Goal: Task Accomplishment & Management: Use online tool/utility

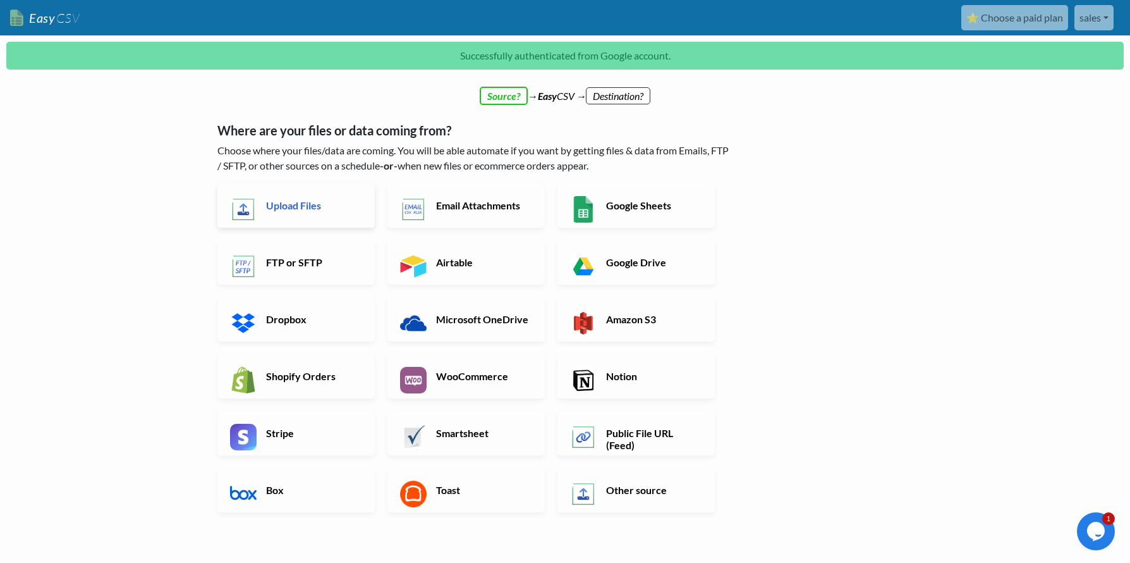
click at [281, 210] on h6 "Upload Files" at bounding box center [312, 205] width 99 height 12
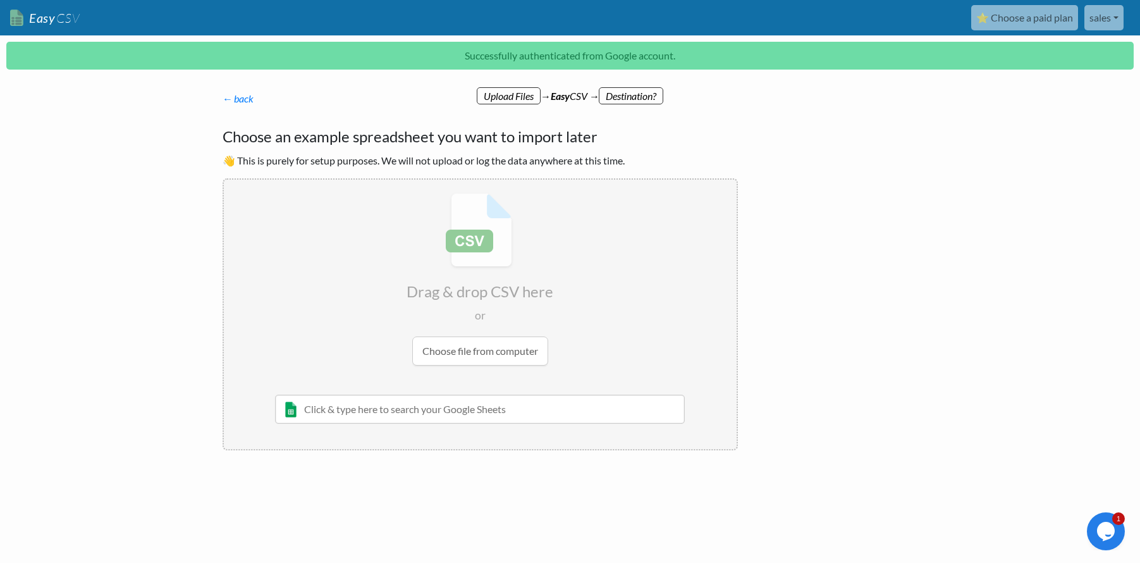
click at [477, 350] on input "file" at bounding box center [480, 279] width 513 height 199
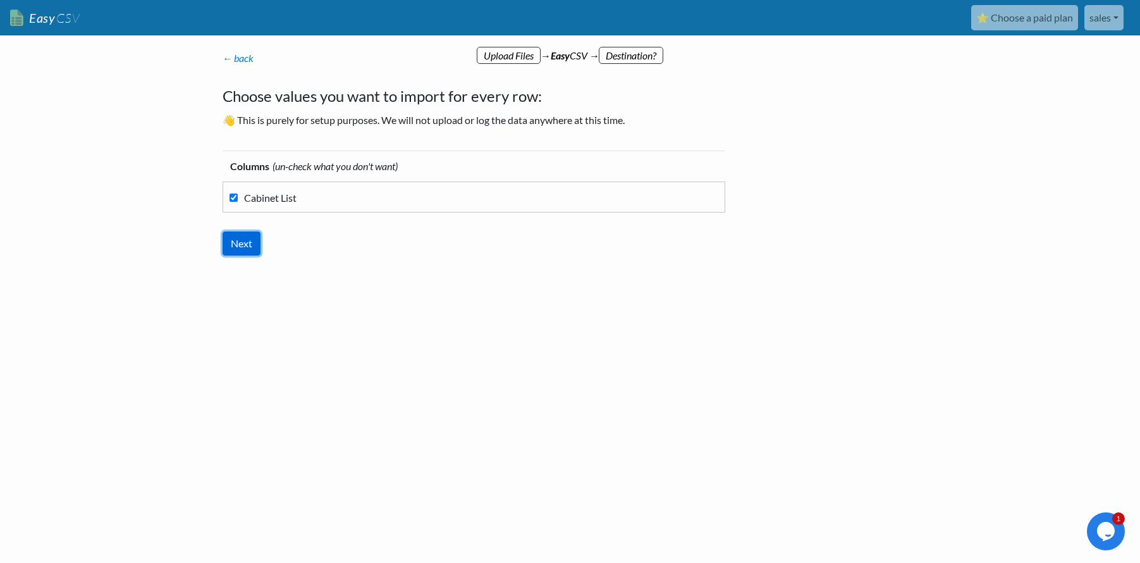
click at [236, 241] on input "Next" at bounding box center [242, 243] width 38 height 24
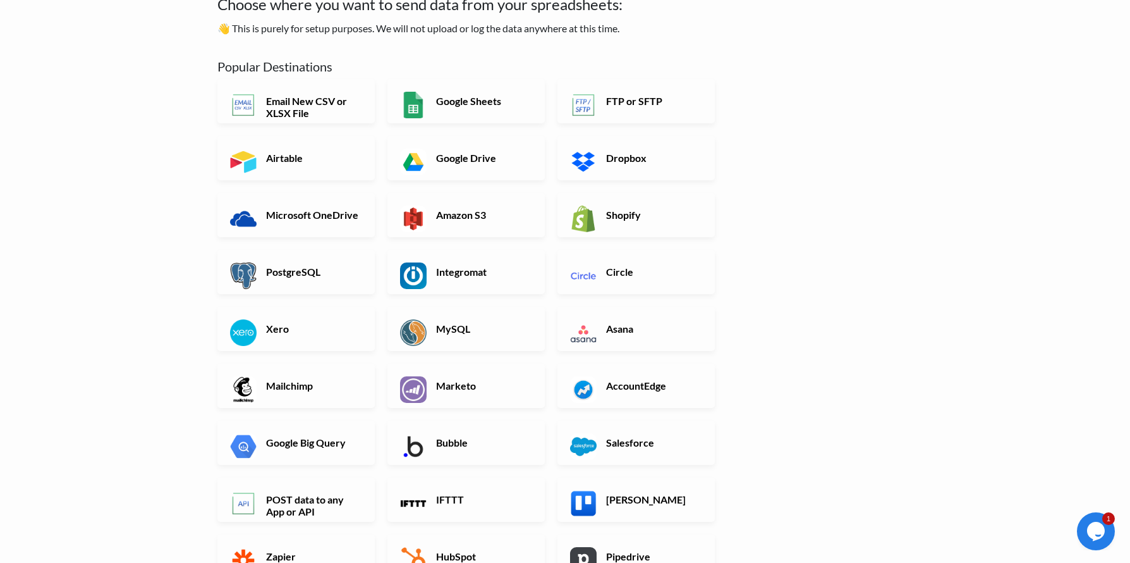
scroll to position [126, 0]
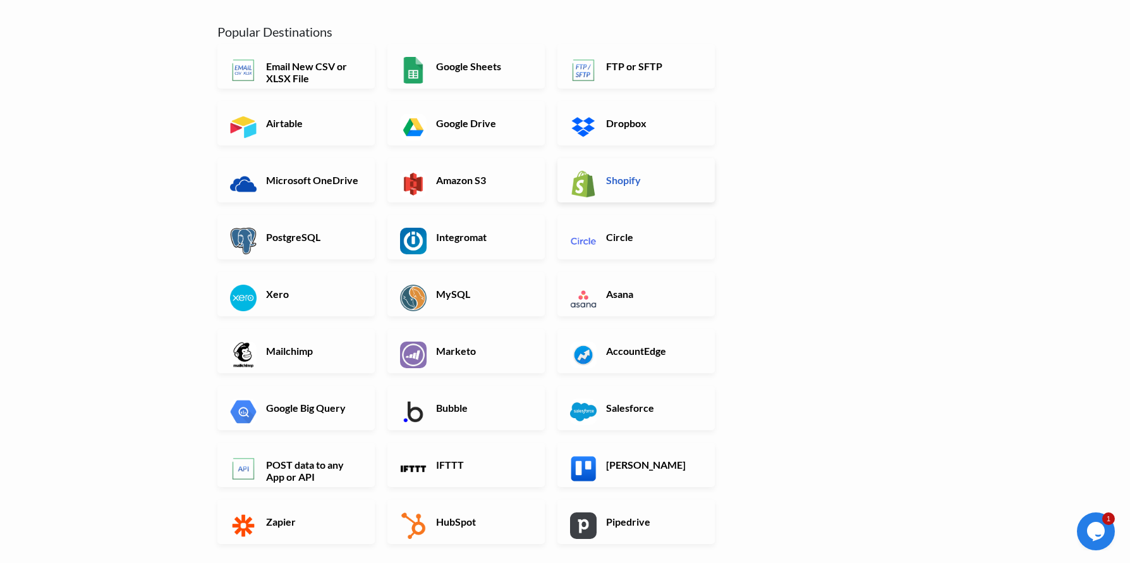
click at [625, 180] on h6 "Shopify" at bounding box center [652, 180] width 99 height 12
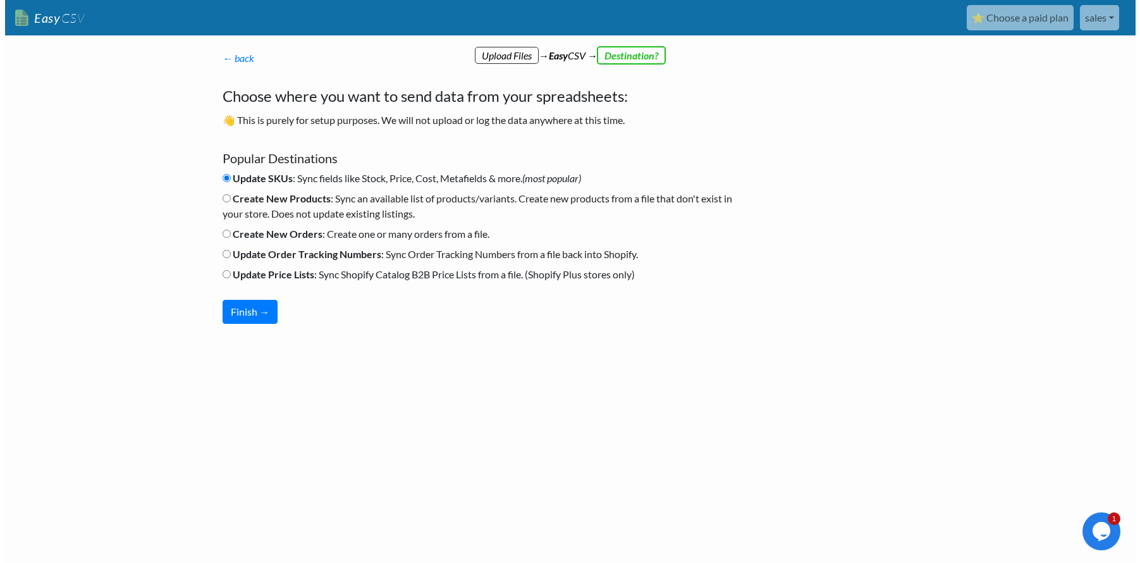
scroll to position [0, 0]
click at [246, 316] on button "Finish →" at bounding box center [250, 312] width 55 height 24
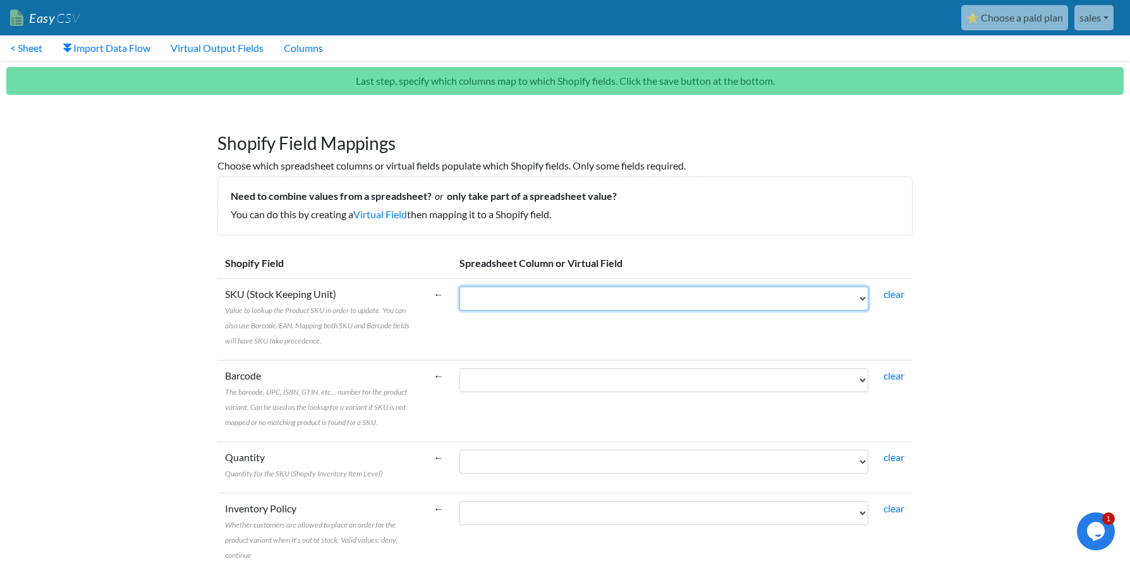
click at [859, 298] on select "Cabinet List" at bounding box center [664, 298] width 409 height 24
select select "cr_764666"
click at [460, 286] on select "Cabinet List" at bounding box center [664, 298] width 409 height 24
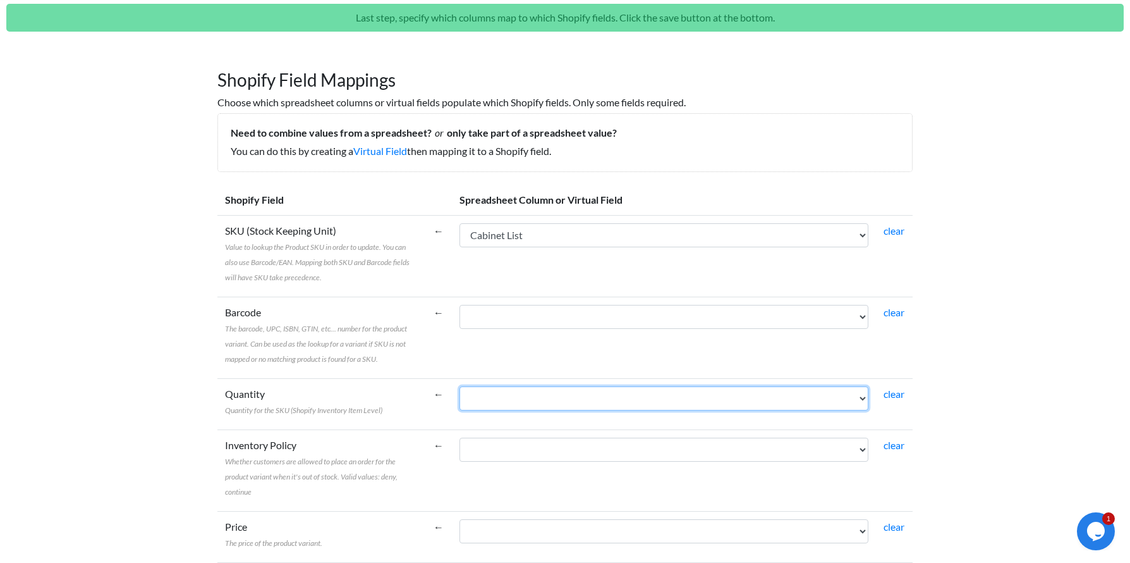
click at [860, 401] on select "Cabinet List" at bounding box center [664, 398] width 409 height 24
select select "cr_764666"
click at [460, 386] on select "Cabinet List" at bounding box center [664, 398] width 409 height 24
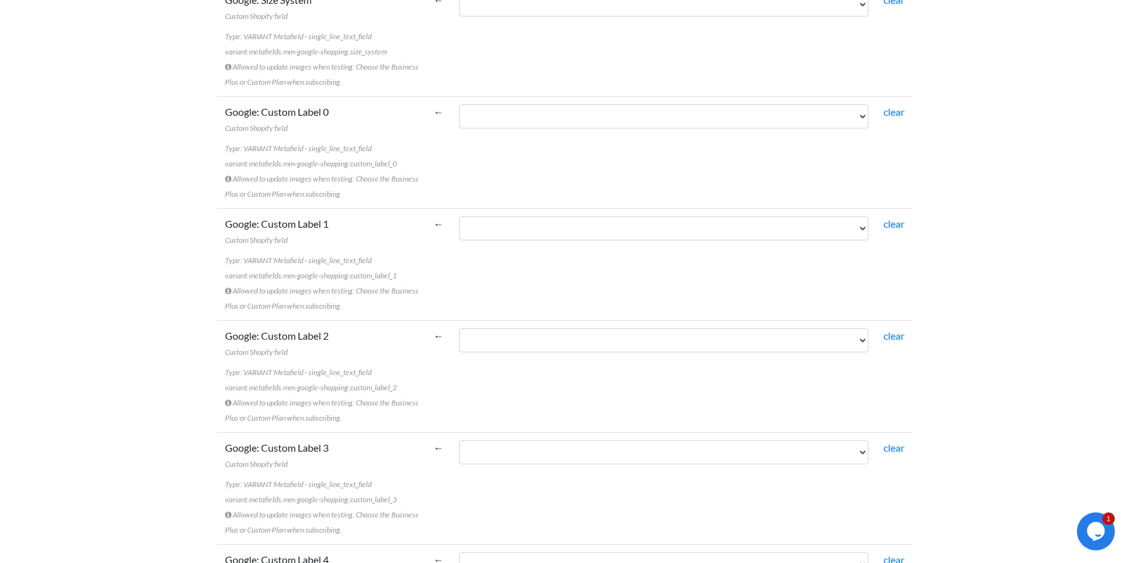
scroll to position [3016, 0]
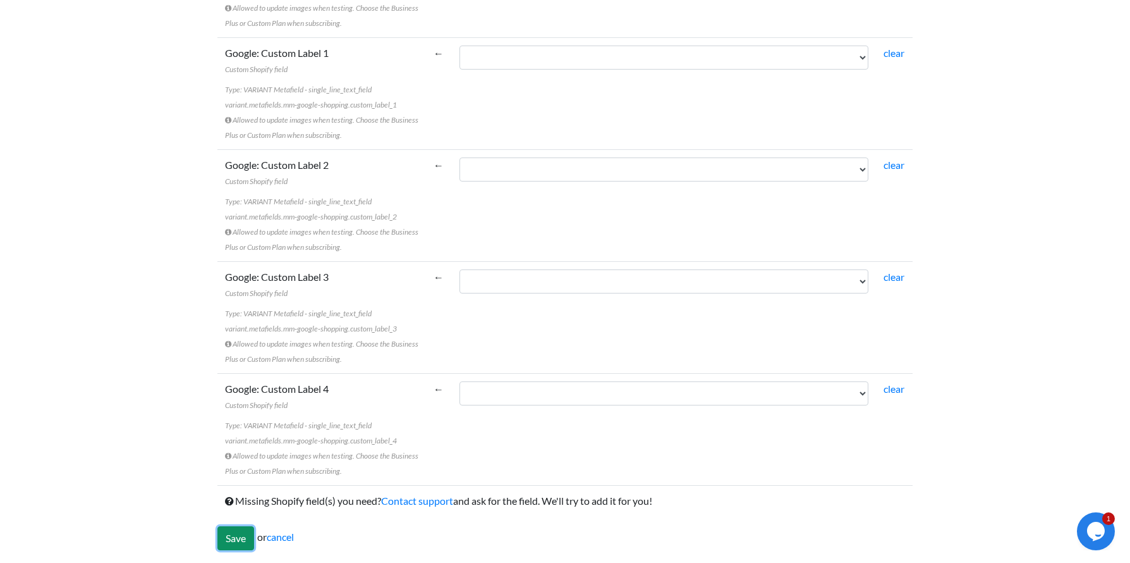
click at [238, 537] on input "Save" at bounding box center [235, 538] width 37 height 24
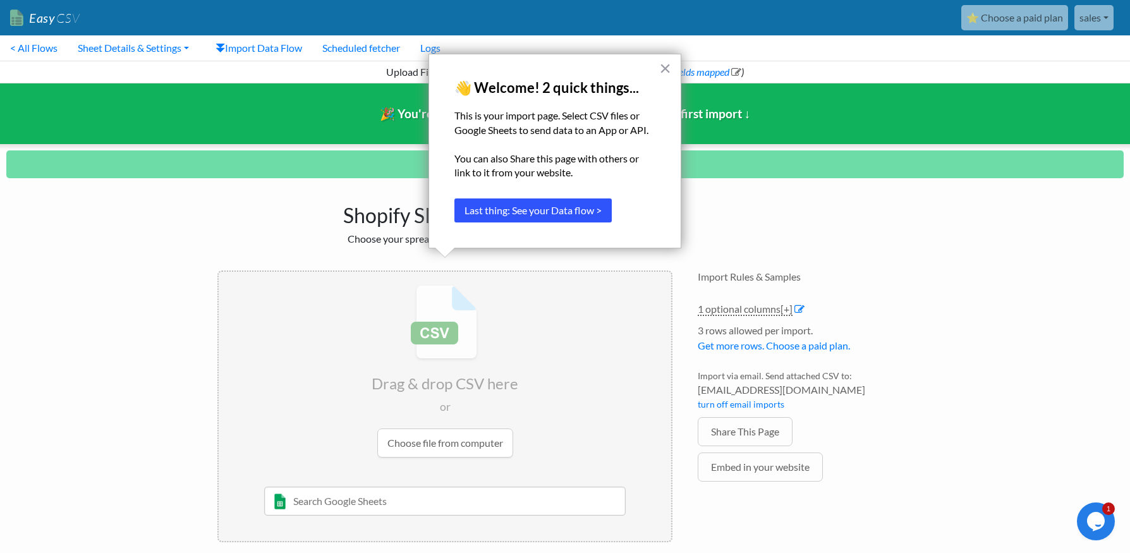
click at [515, 207] on button "Last thing: See your Data flow >" at bounding box center [533, 211] width 157 height 24
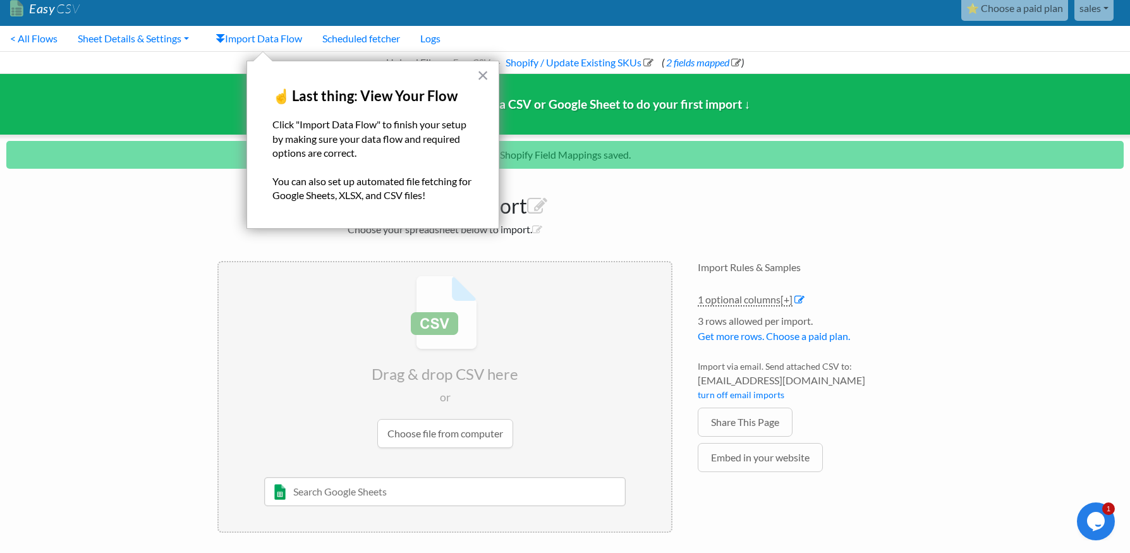
scroll to position [12, 0]
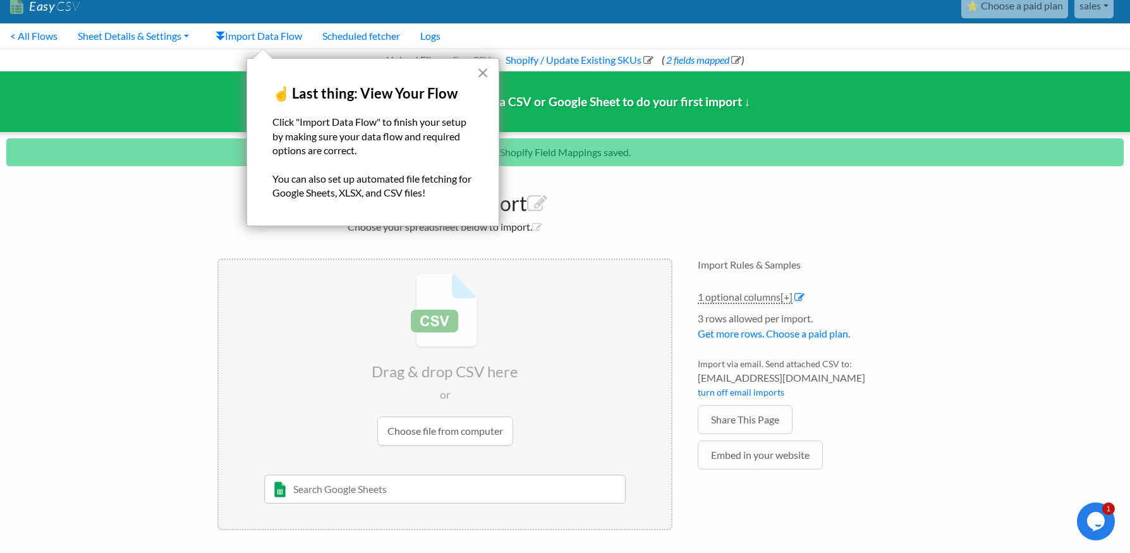
click at [483, 69] on button "×" at bounding box center [483, 73] width 12 height 20
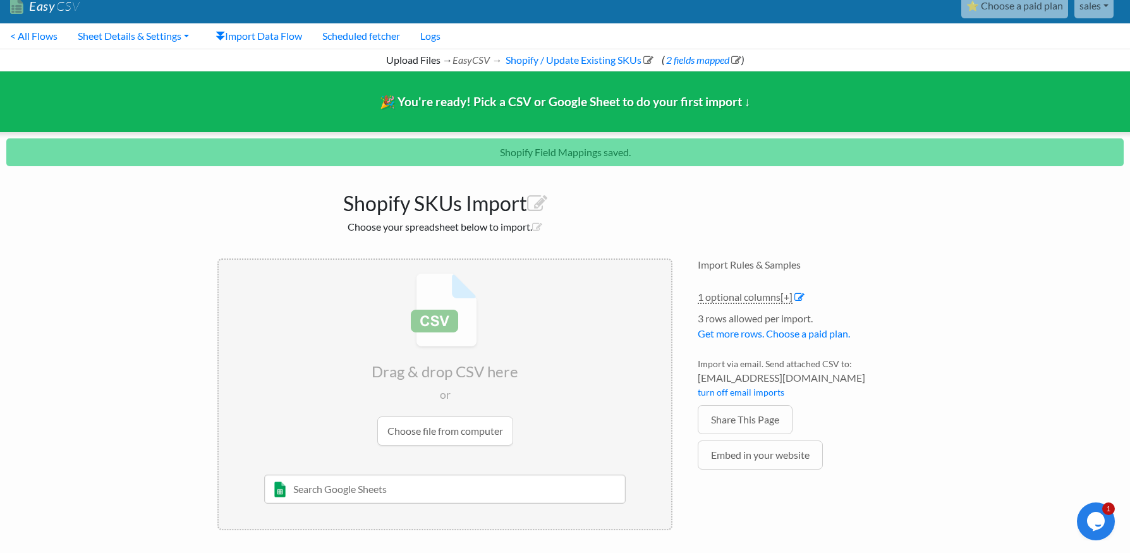
click at [437, 327] on input "file" at bounding box center [445, 359] width 453 height 199
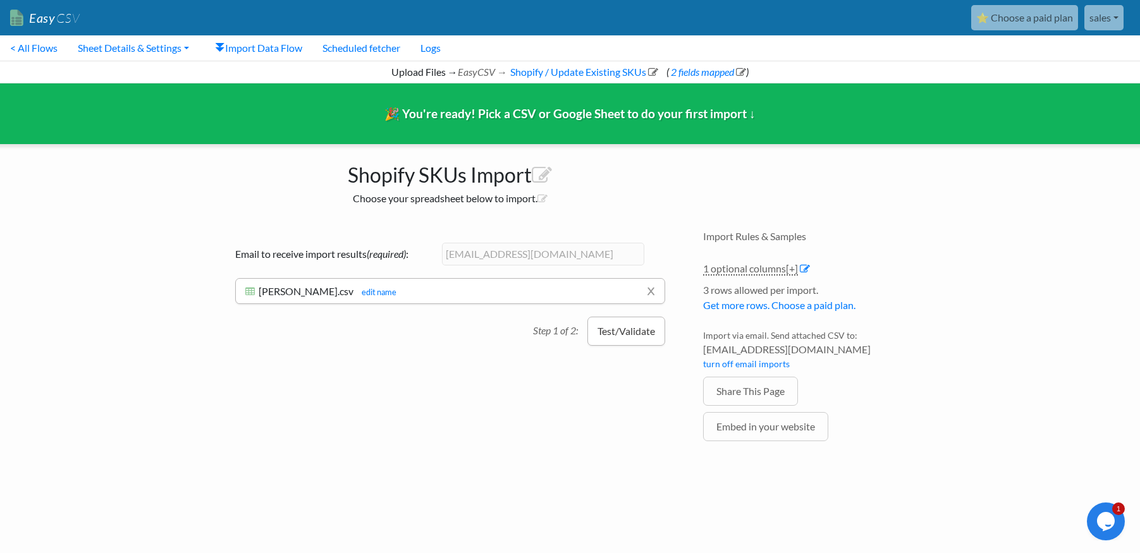
click at [617, 331] on button "Test/Validate" at bounding box center [626, 331] width 78 height 29
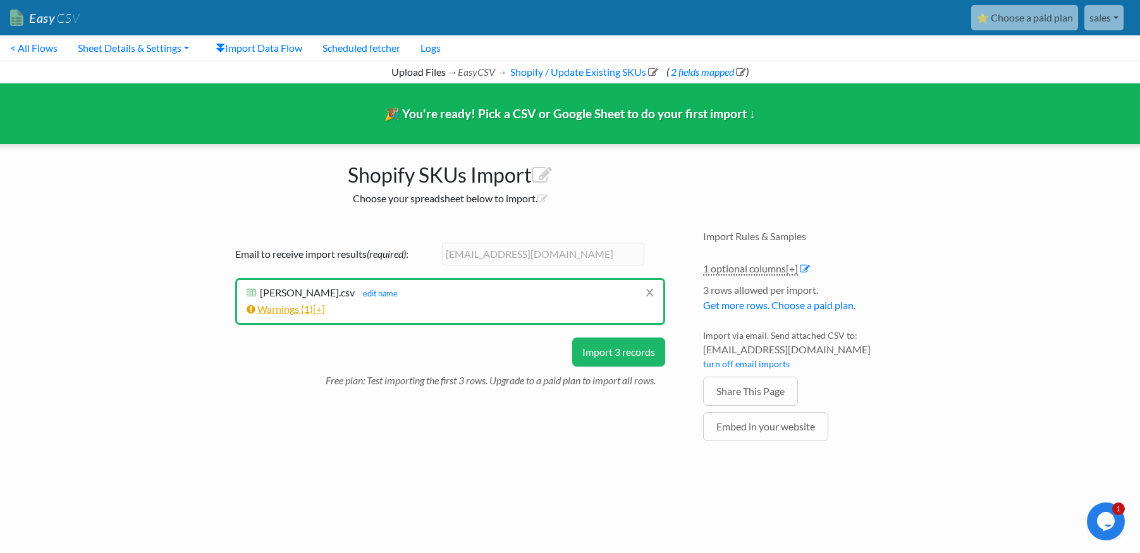
click at [305, 307] on link "Warnings ( 1 ) [+]" at bounding box center [286, 309] width 78 height 12
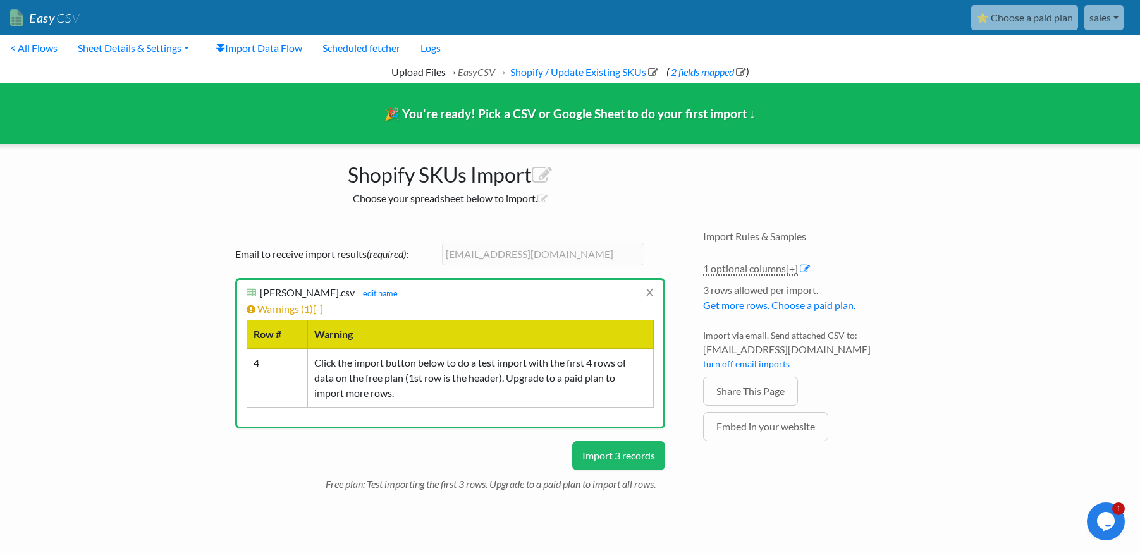
click at [588, 459] on button "Import 3 records" at bounding box center [618, 455] width 93 height 29
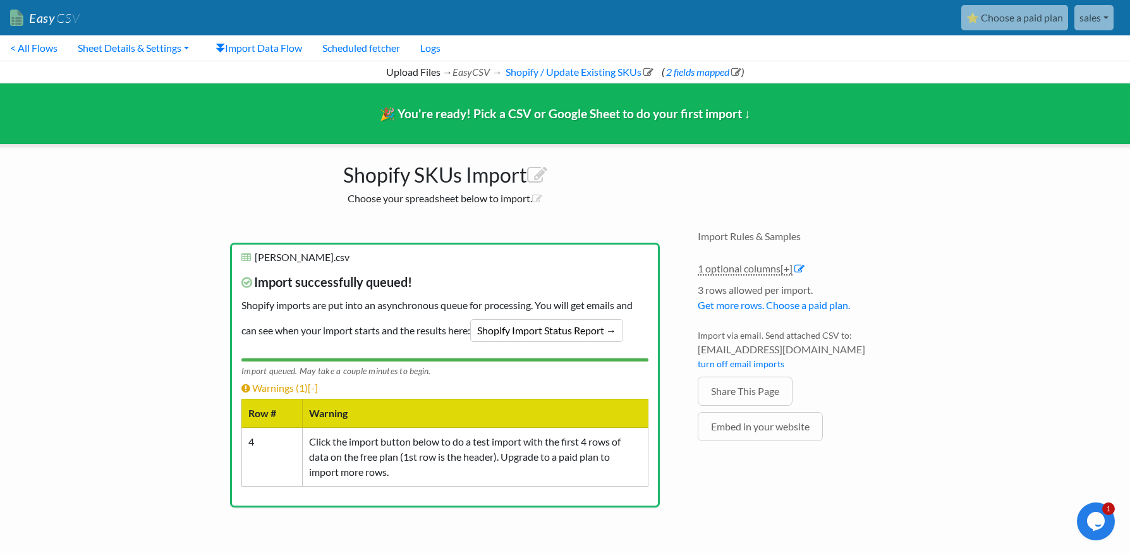
scroll to position [63, 0]
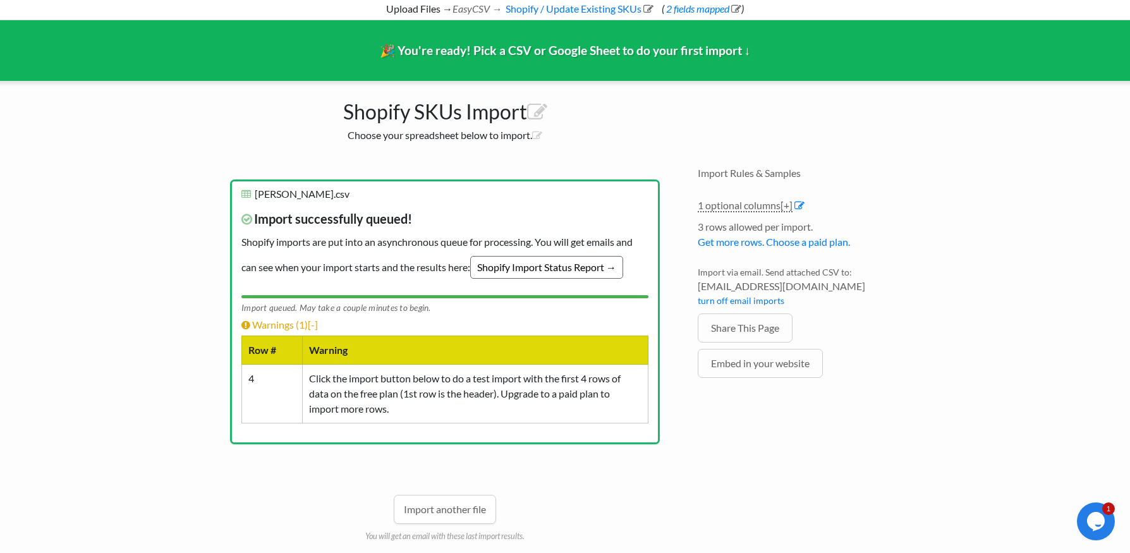
click at [577, 267] on link "Shopify Import Status Report →" at bounding box center [546, 267] width 153 height 23
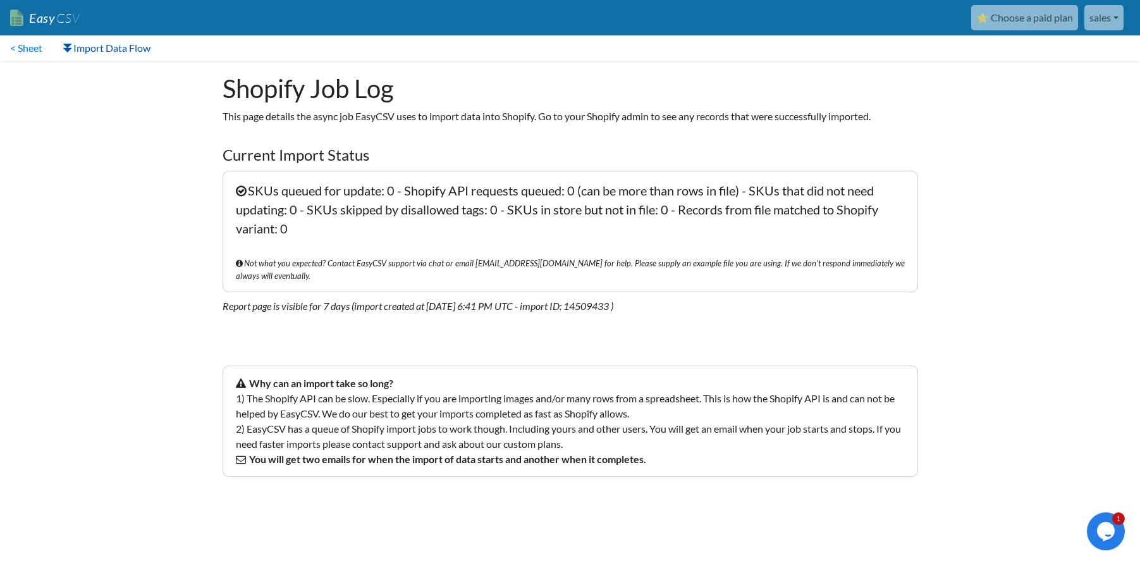
click at [111, 41] on link "Import Data Flow" at bounding box center [106, 47] width 108 height 25
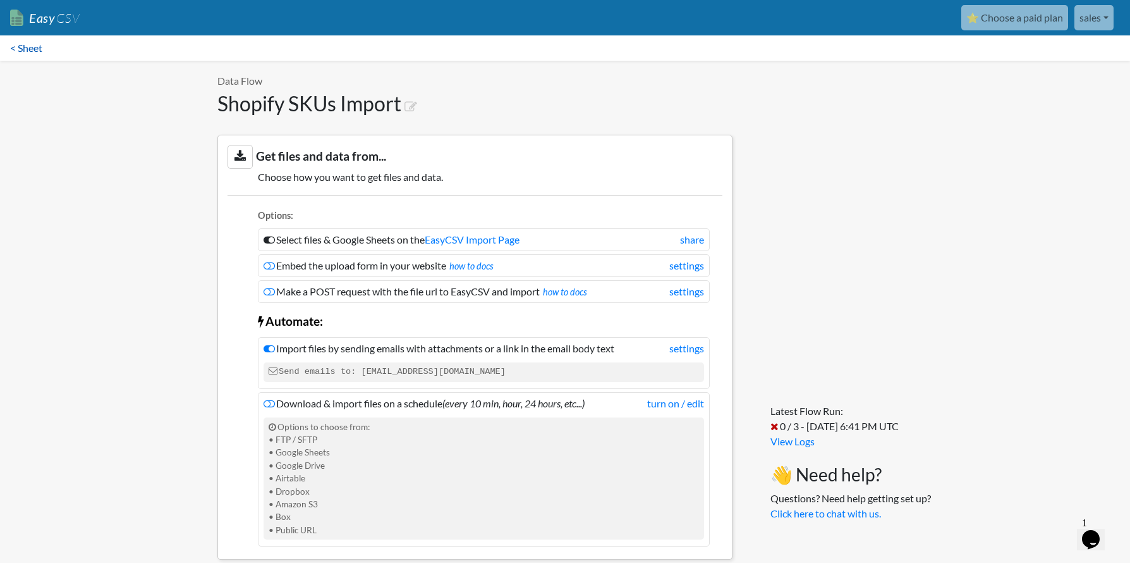
click at [34, 47] on link "< Sheet" at bounding box center [26, 47] width 52 height 25
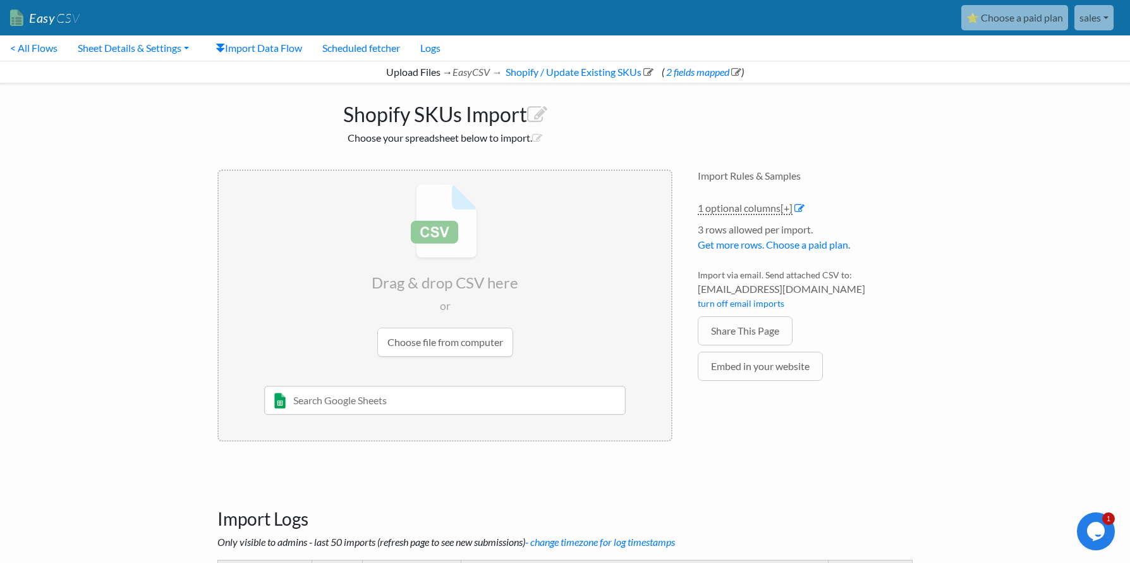
click at [451, 340] on input "file" at bounding box center [445, 270] width 453 height 199
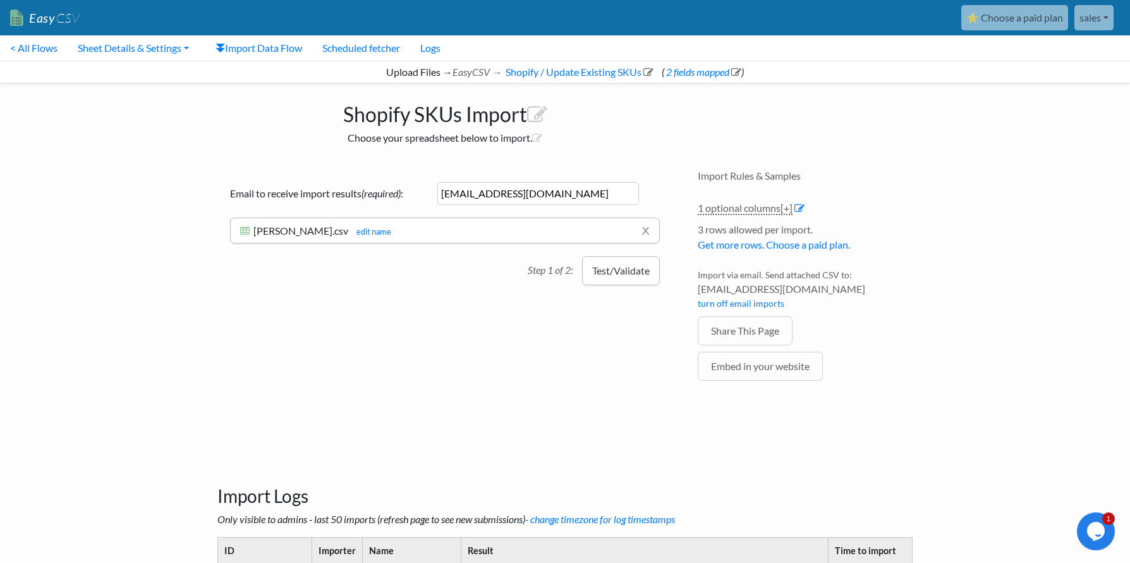
click at [623, 274] on button "Test/Validate" at bounding box center [621, 270] width 78 height 29
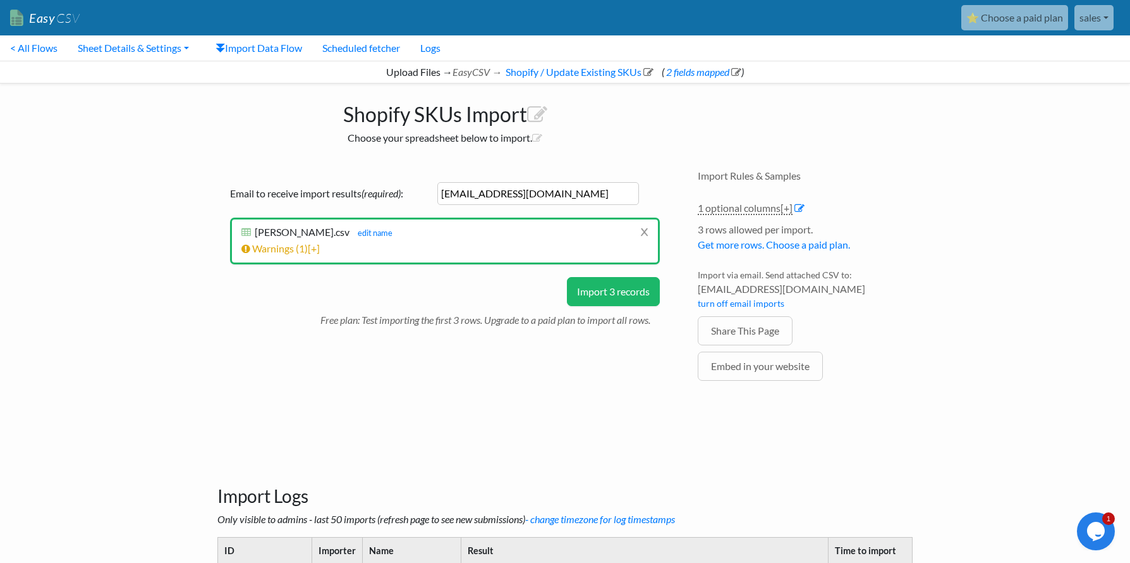
click at [608, 293] on button "Import 3 records" at bounding box center [613, 291] width 93 height 29
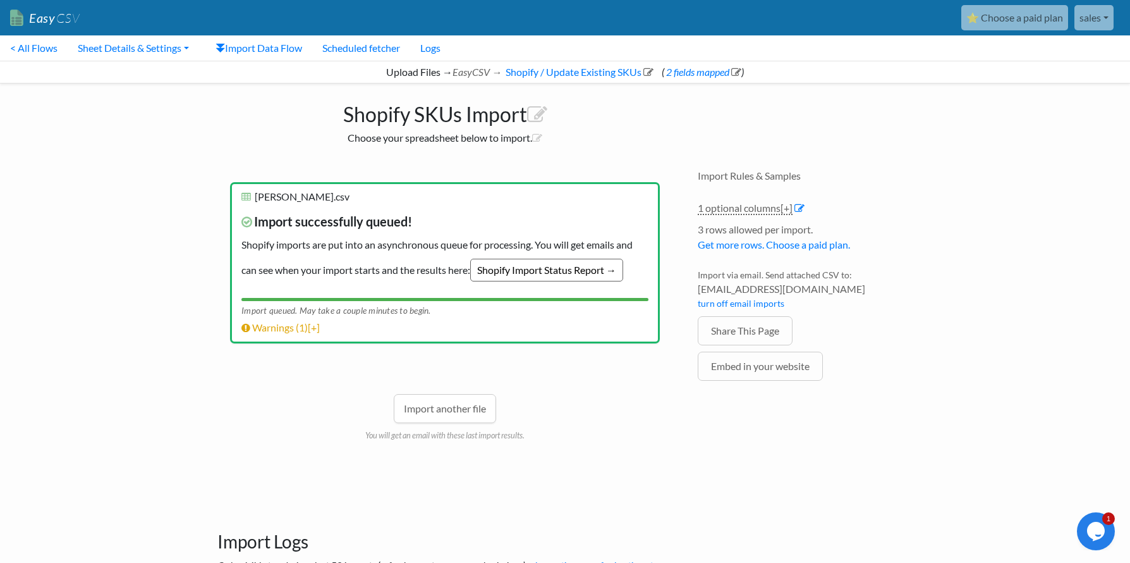
click at [601, 269] on link "Shopify Import Status Report →" at bounding box center [546, 270] width 153 height 23
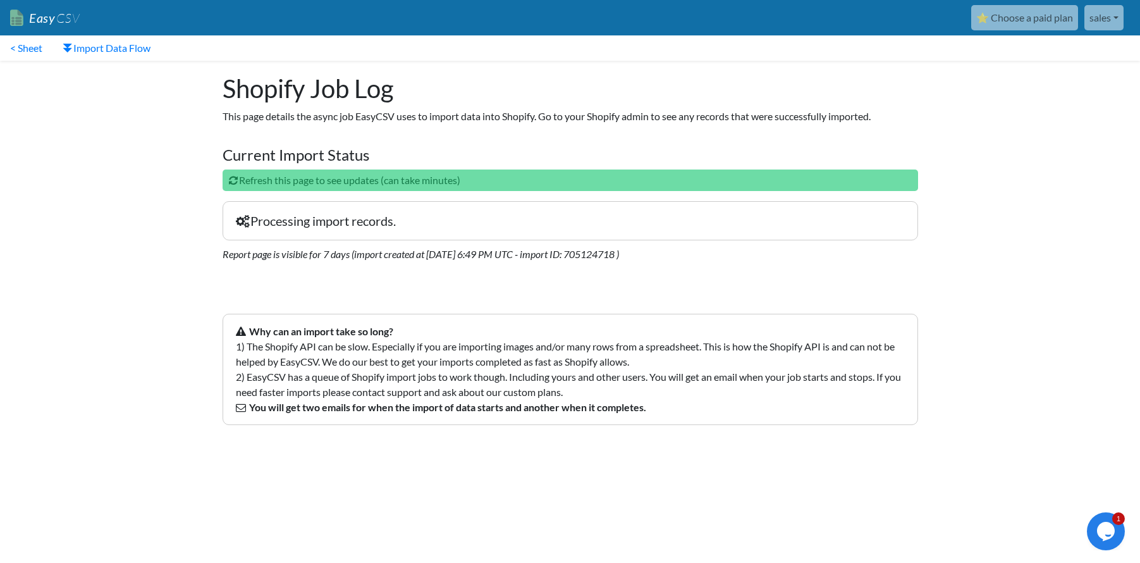
click at [767, 458] on html "Easy CSV ⭐ Choose a paid plan sales Cabinets4uonline All Flows All CSV Generato…" at bounding box center [570, 229] width 1140 height 458
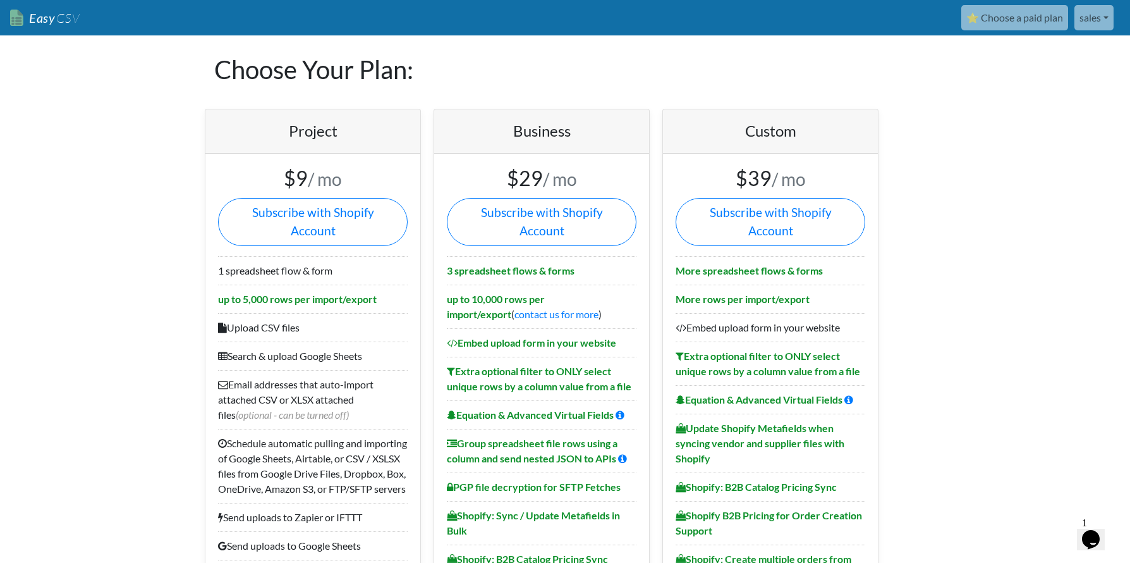
click at [535, 336] on b "Embed upload form in your website" at bounding box center [531, 342] width 169 height 12
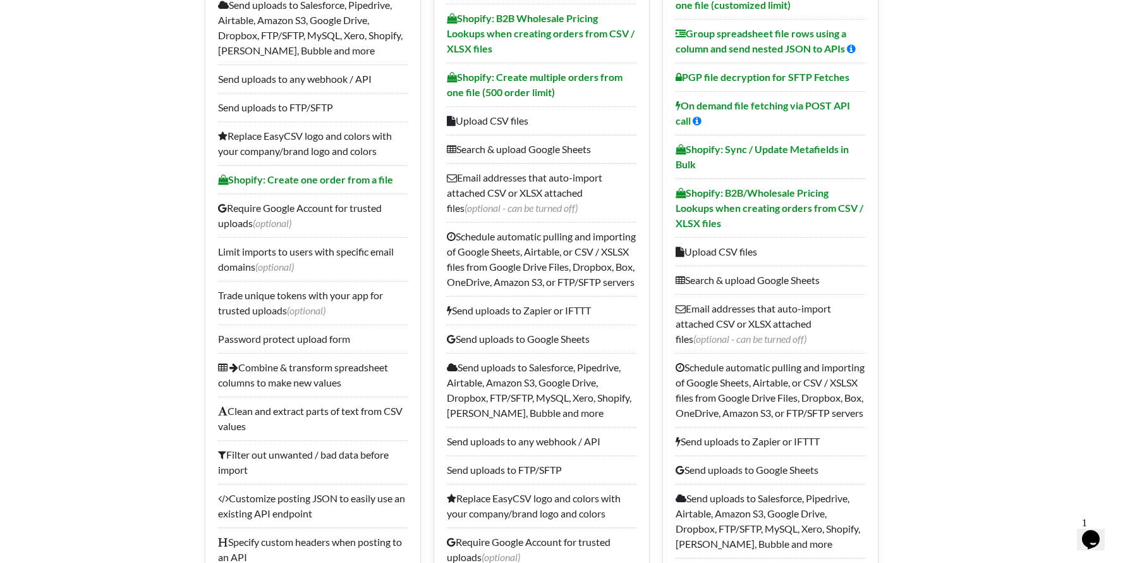
scroll to position [190, 0]
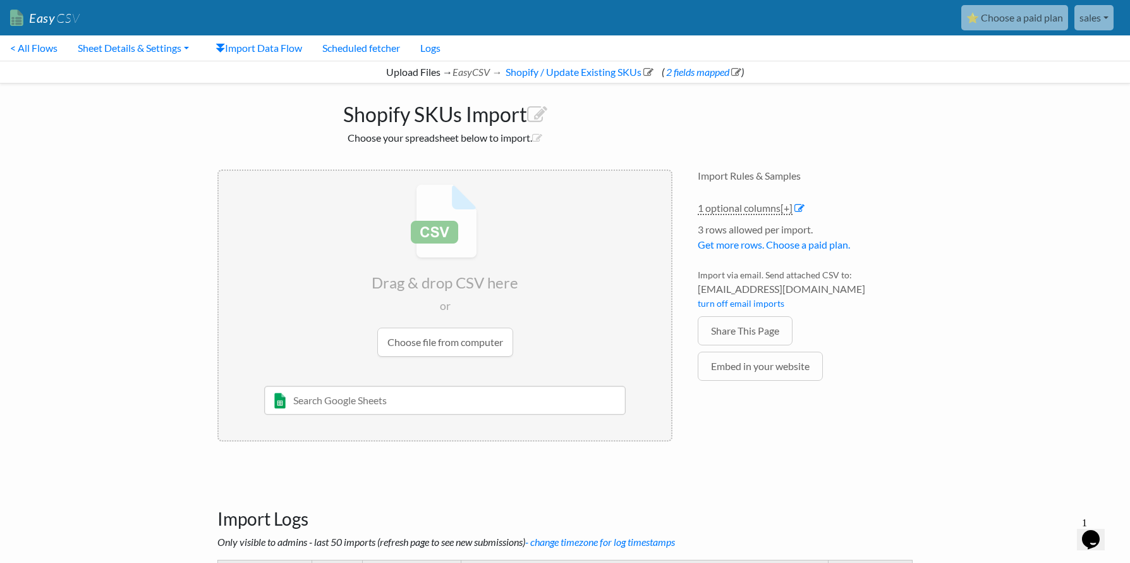
click at [1103, 27] on link "sales" at bounding box center [1094, 17] width 39 height 25
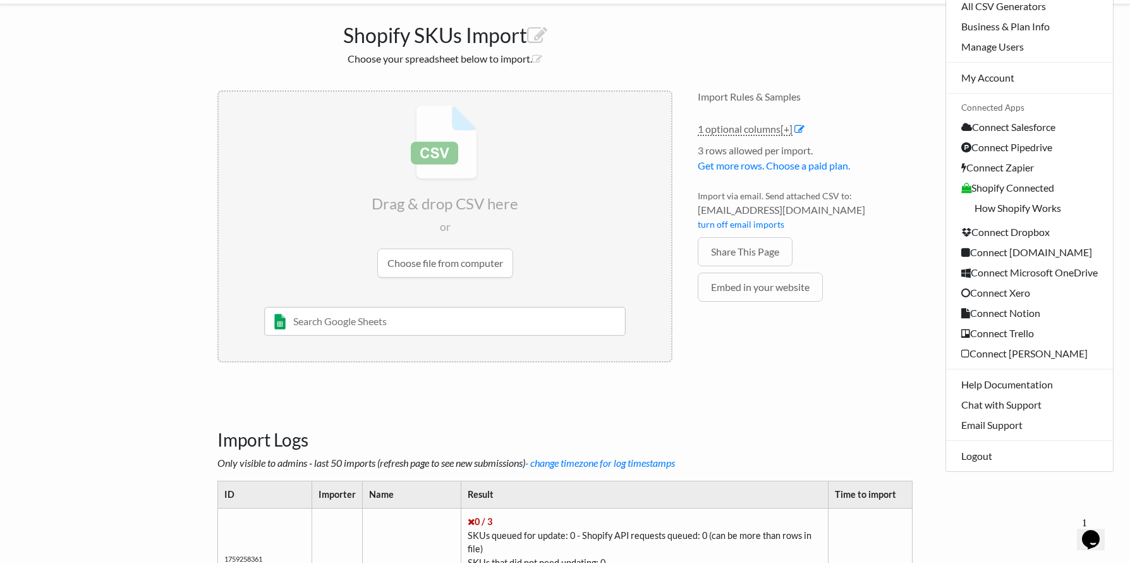
scroll to position [61, 0]
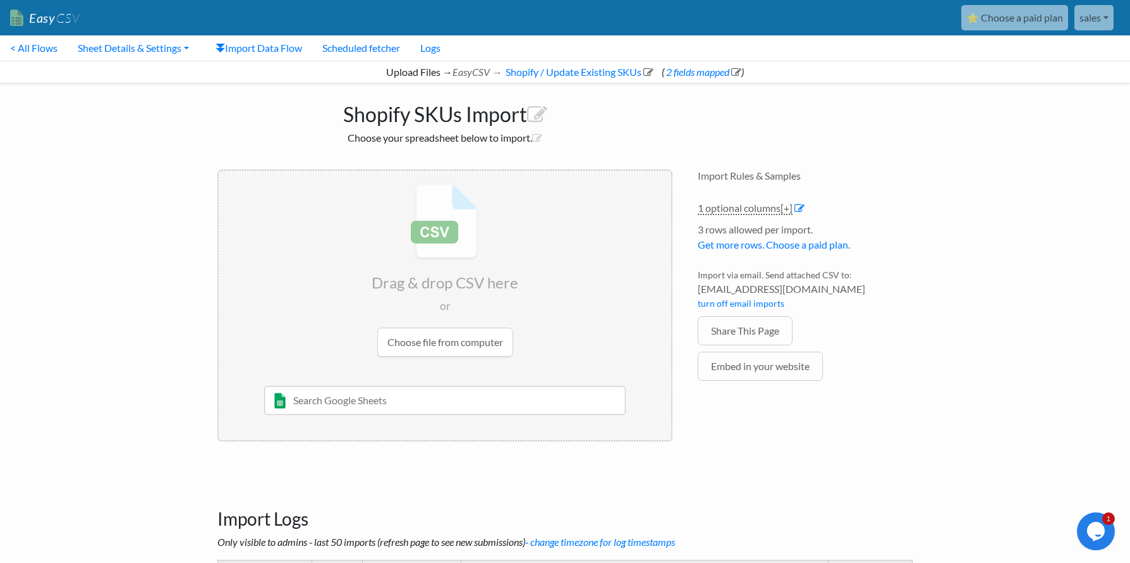
click at [1094, 20] on link "sales" at bounding box center [1094, 17] width 39 height 25
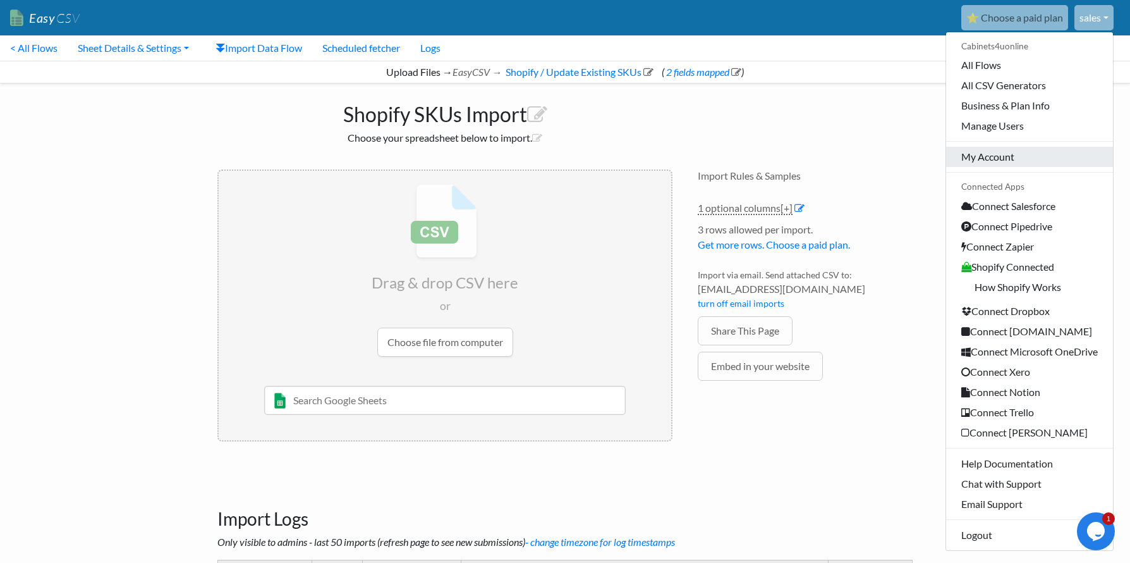
click at [991, 157] on link "My Account" at bounding box center [1029, 157] width 167 height 20
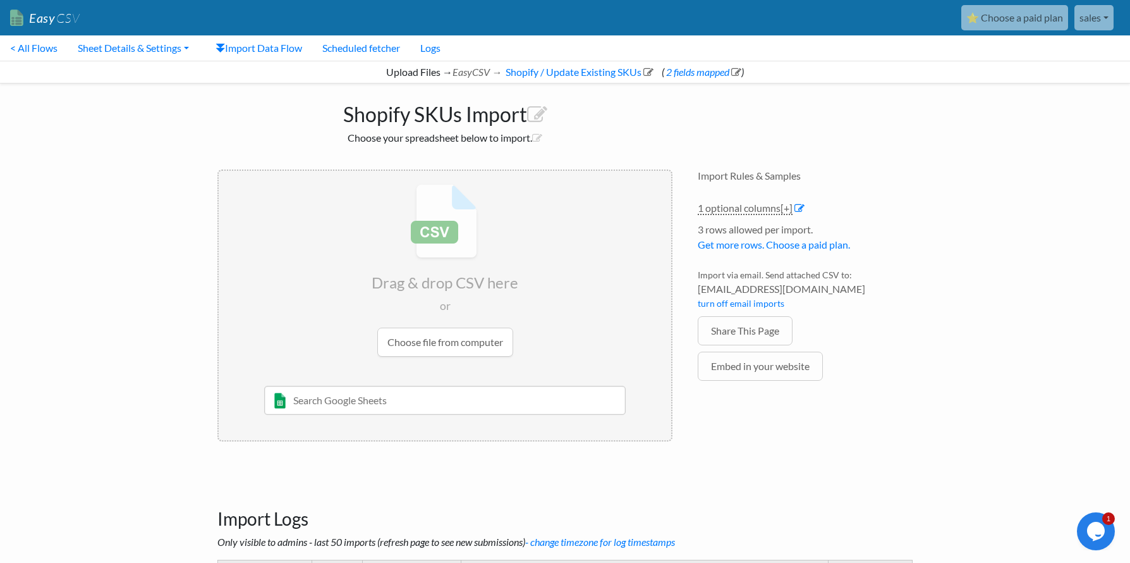
click at [1099, 21] on link "sales" at bounding box center [1094, 17] width 39 height 25
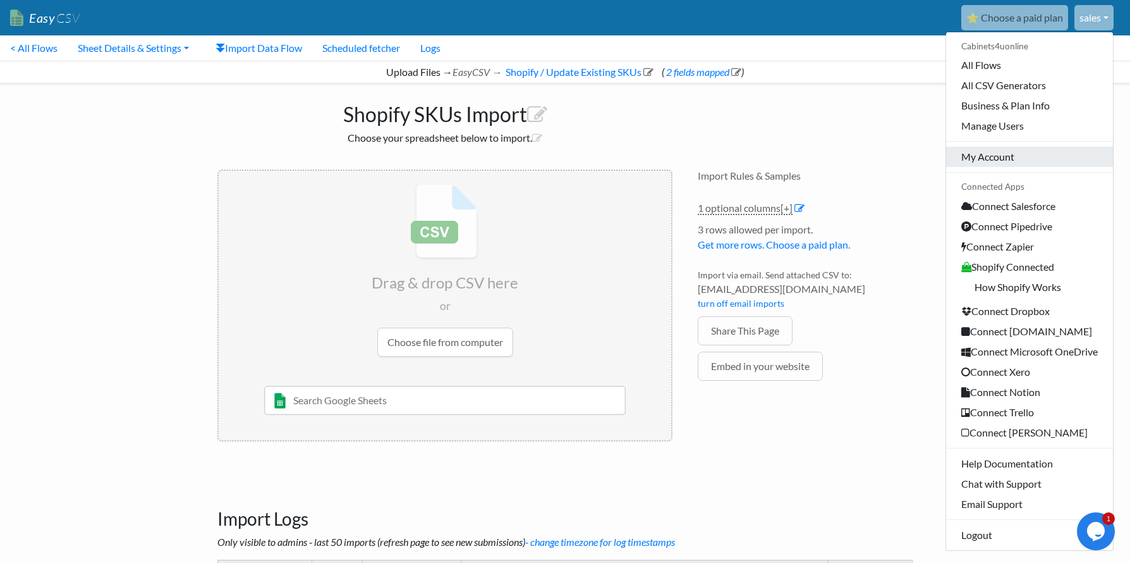
click at [986, 154] on link "My Account" at bounding box center [1029, 157] width 167 height 20
